Goal: Transaction & Acquisition: Subscribe to service/newsletter

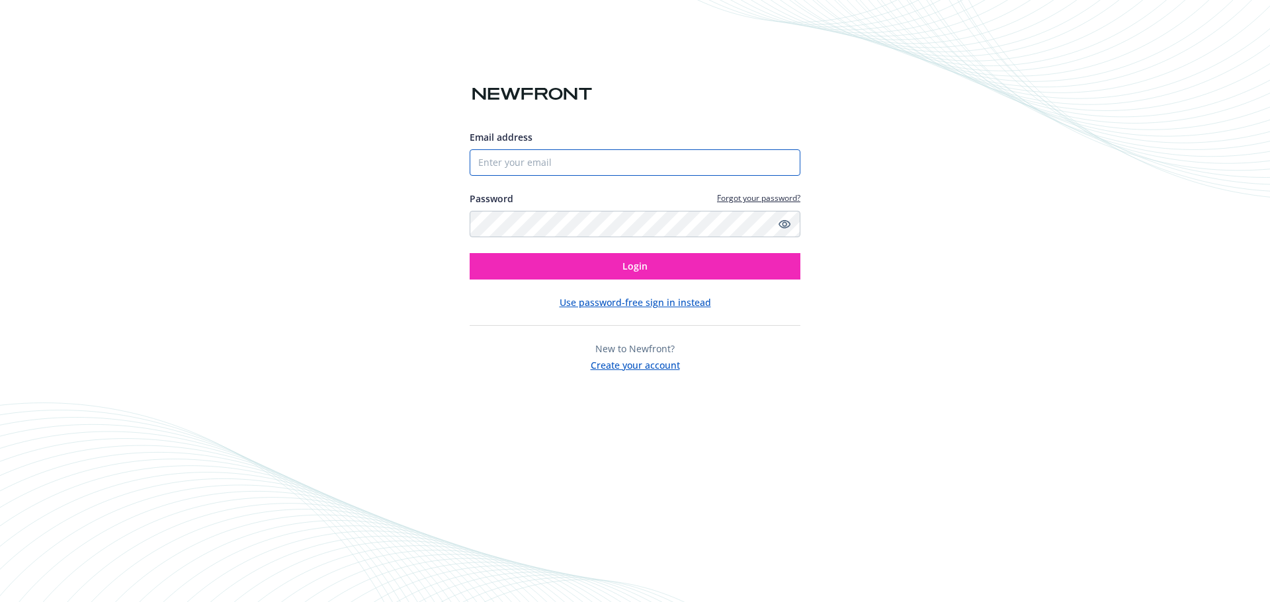
click at [549, 162] on input "Email address" at bounding box center [635, 162] width 331 height 26
type input "[EMAIL_ADDRESS][DOMAIN_NAME]"
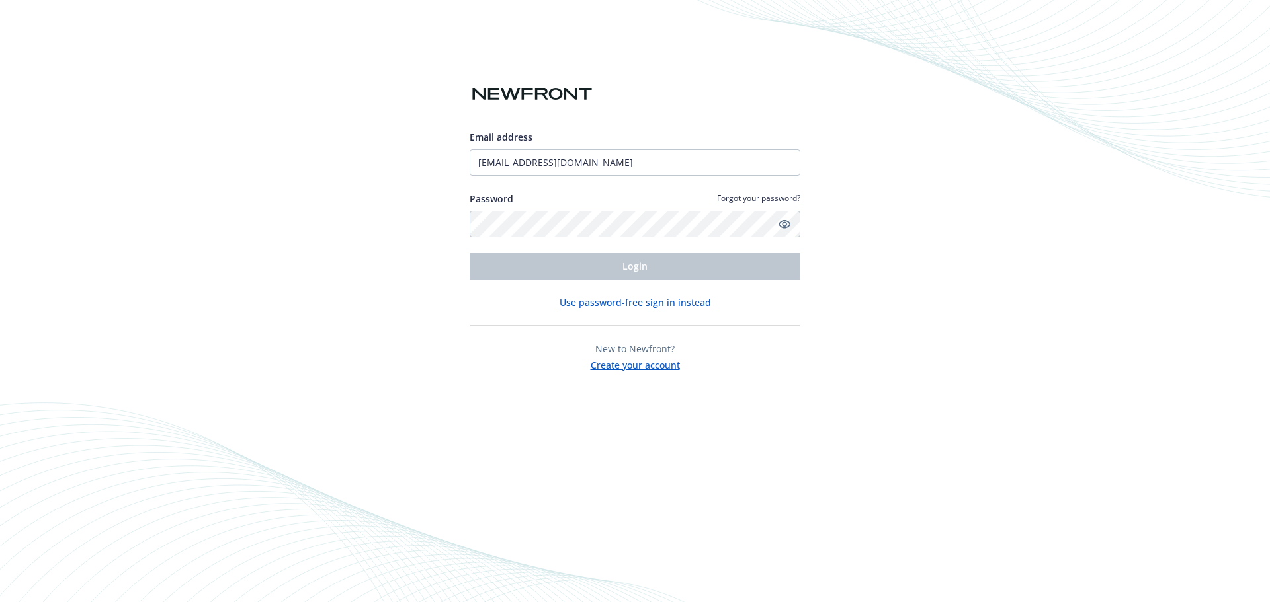
click at [635, 303] on button "Use password-free sign in instead" at bounding box center [634, 303] width 151 height 14
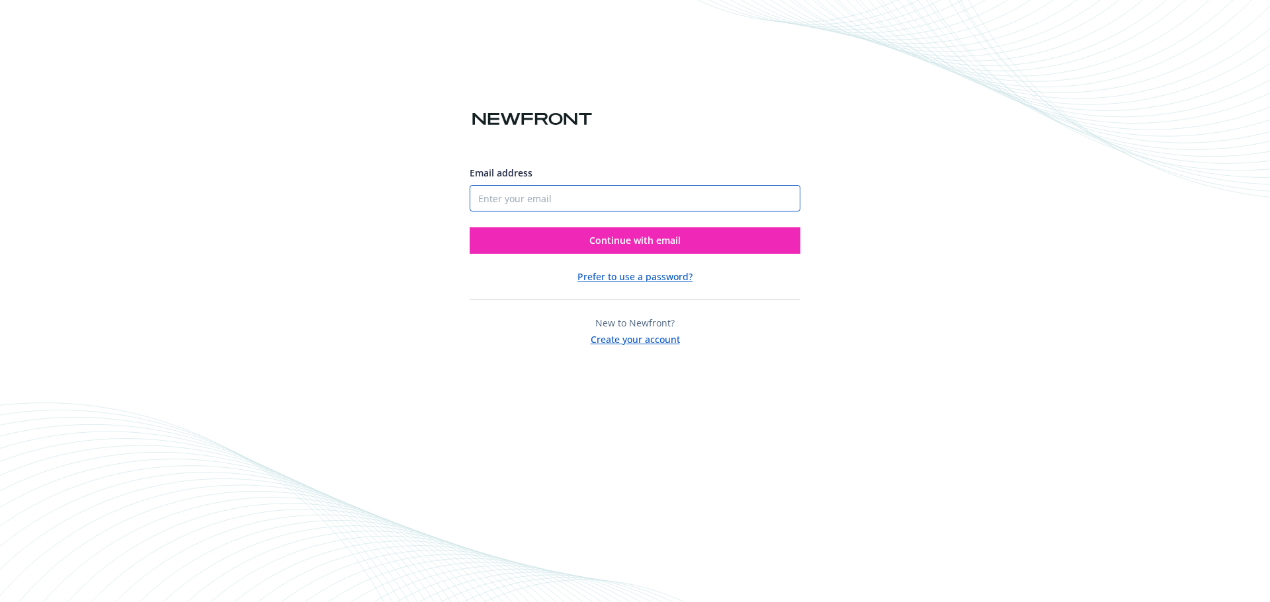
click at [540, 198] on input "Email address" at bounding box center [635, 198] width 331 height 26
type input "[EMAIL_ADDRESS][DOMAIN_NAME]"
click at [645, 237] on span "Continue with email" at bounding box center [634, 240] width 91 height 13
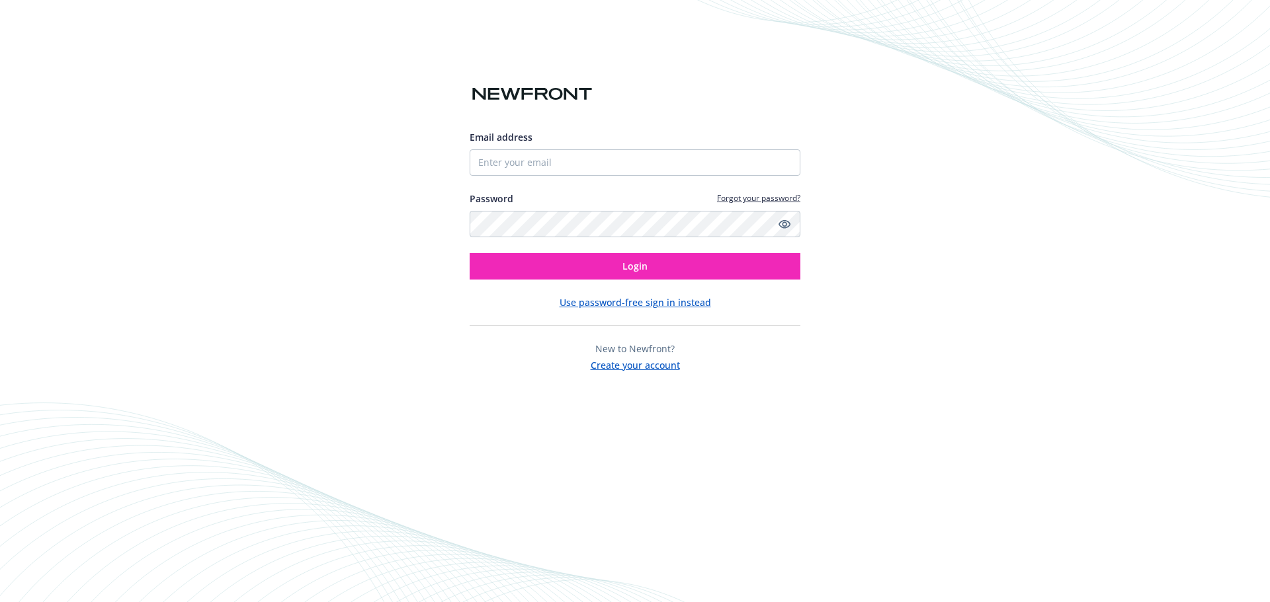
click at [634, 365] on button "Create your account" at bounding box center [635, 364] width 89 height 17
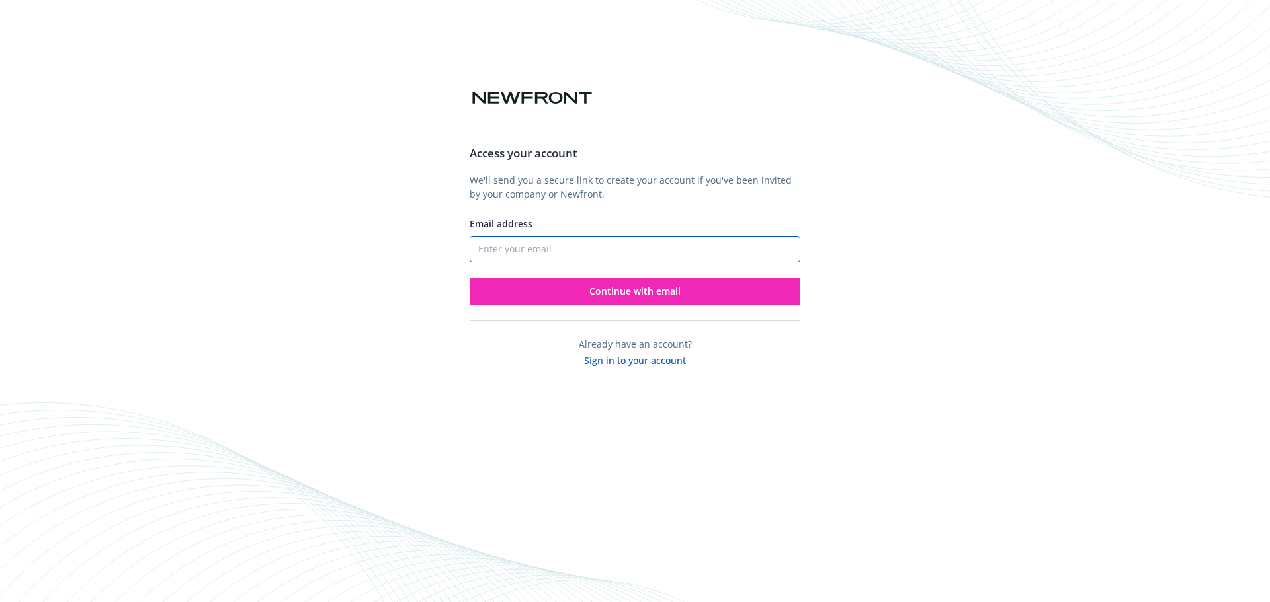
click at [521, 252] on input "Email address" at bounding box center [635, 249] width 331 height 26
type input "[EMAIL_ADDRESS][DOMAIN_NAME]"
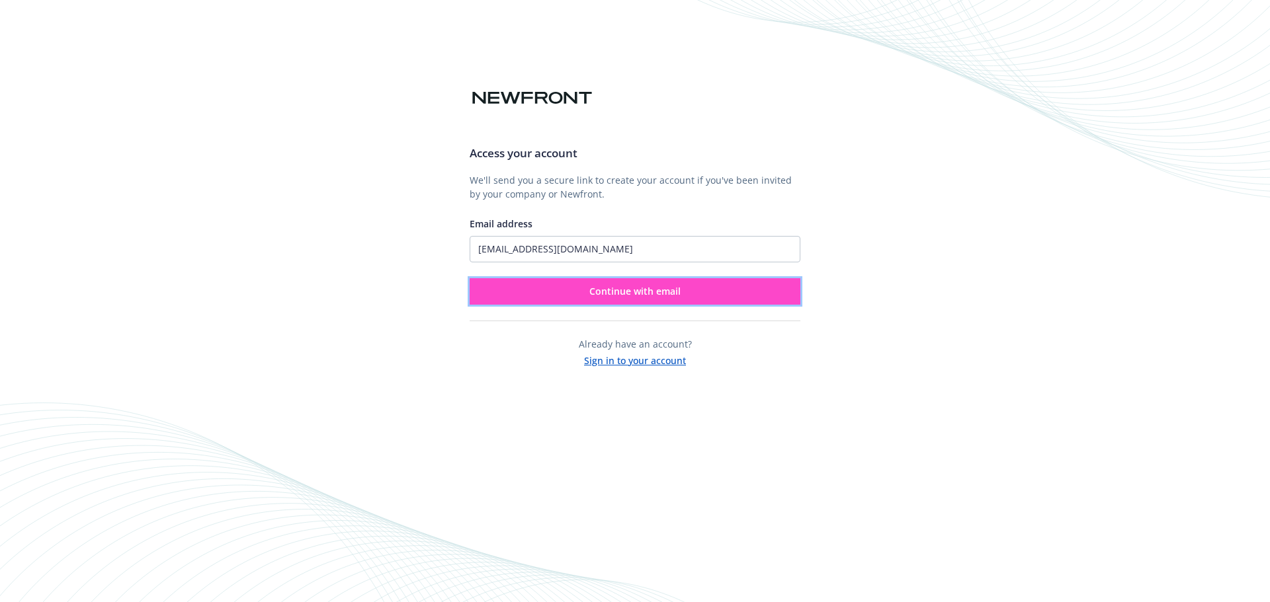
click at [604, 285] on span "Continue with email" at bounding box center [634, 291] width 91 height 13
